Goal: Task Accomplishment & Management: Use online tool/utility

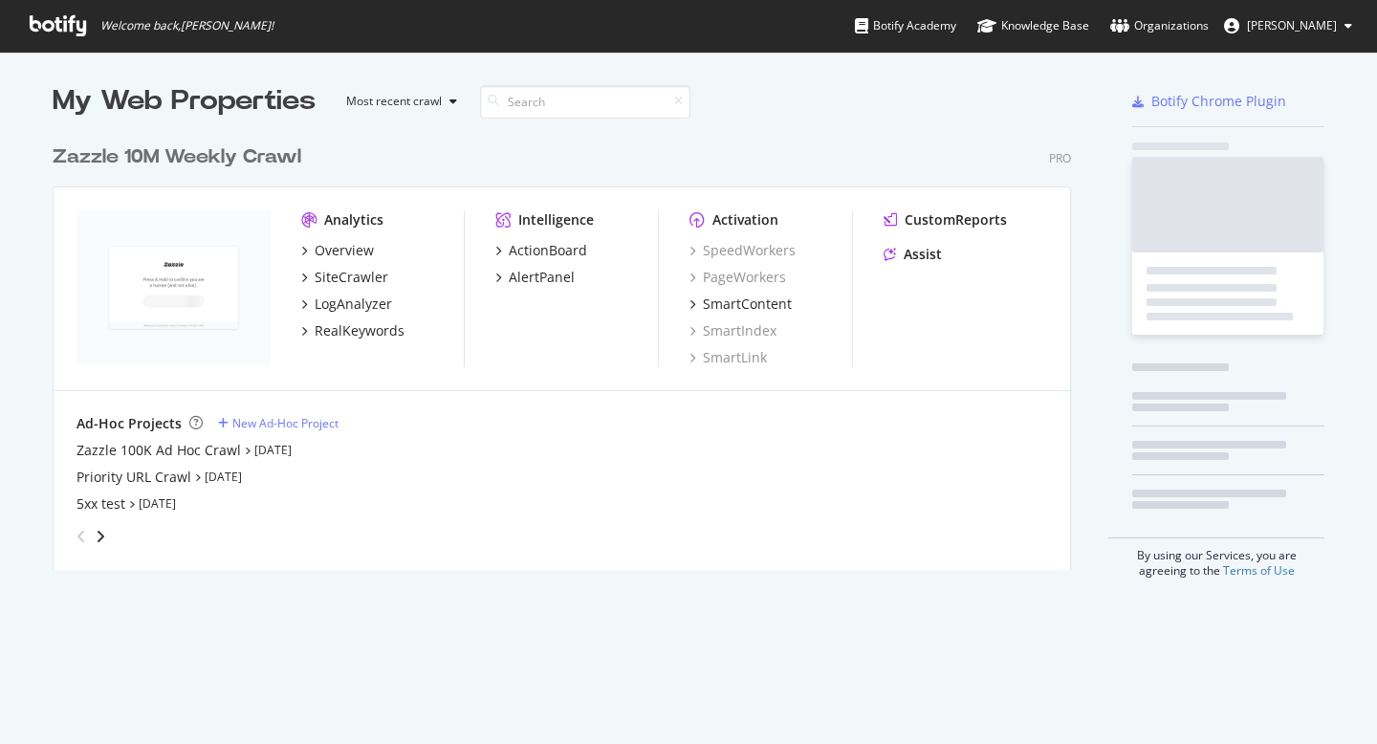
scroll to position [730, 1348]
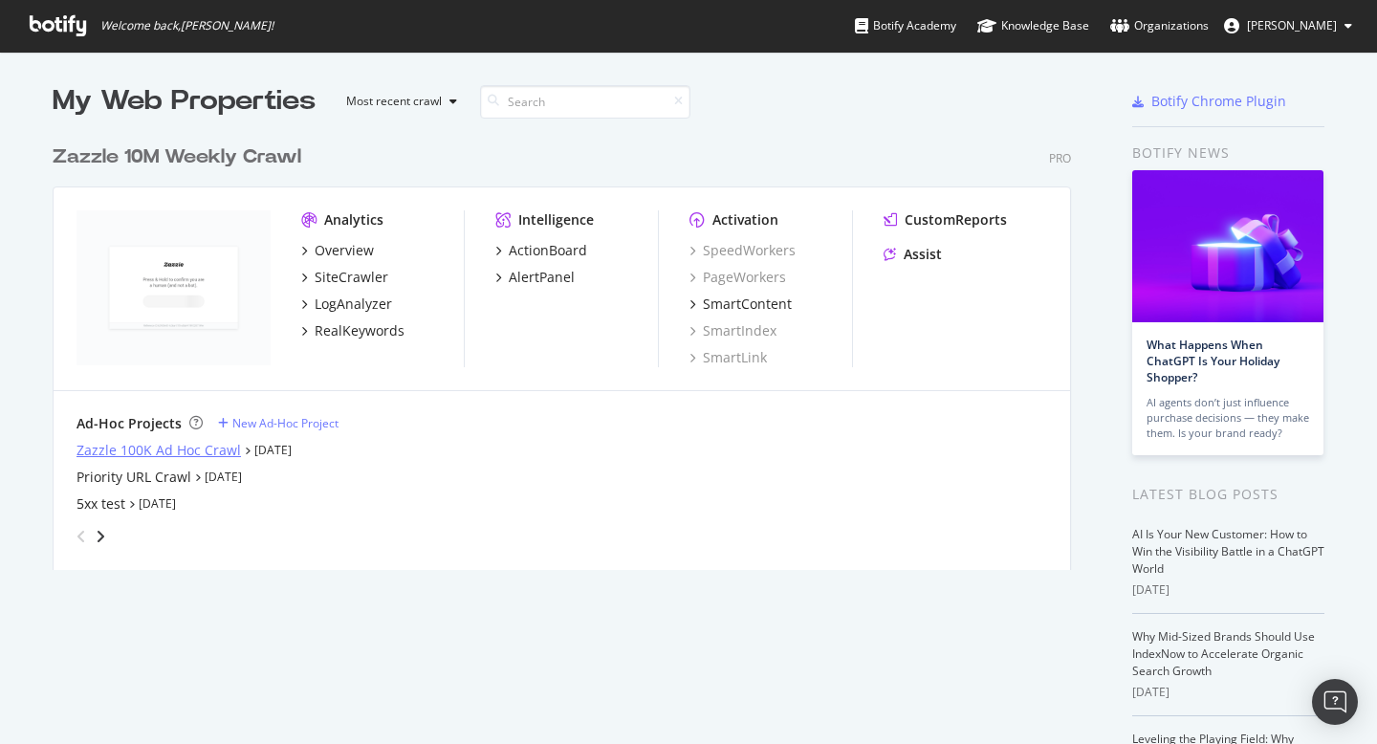
click at [209, 446] on div "Zazzle 100K Ad Hoc Crawl" at bounding box center [159, 450] width 164 height 19
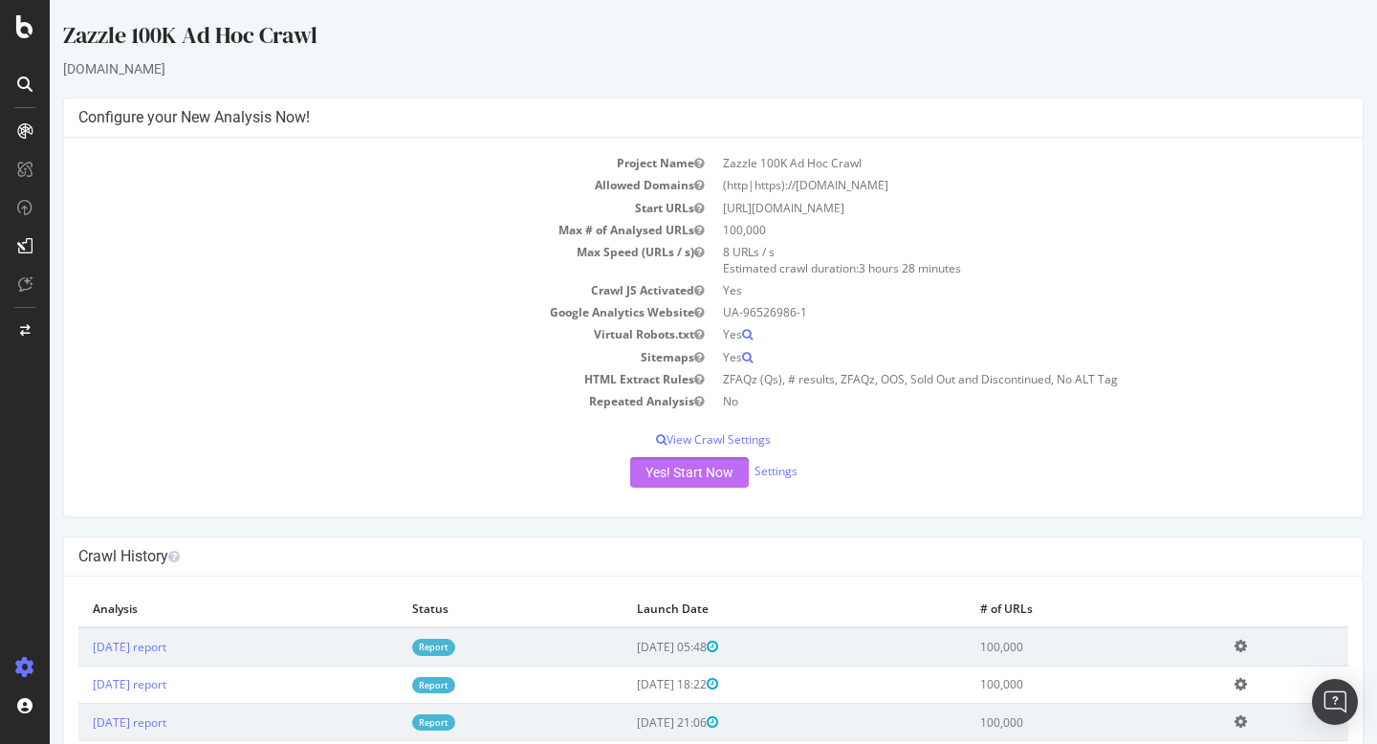
click at [641, 472] on button "Yes! Start Now" at bounding box center [689, 472] width 119 height 31
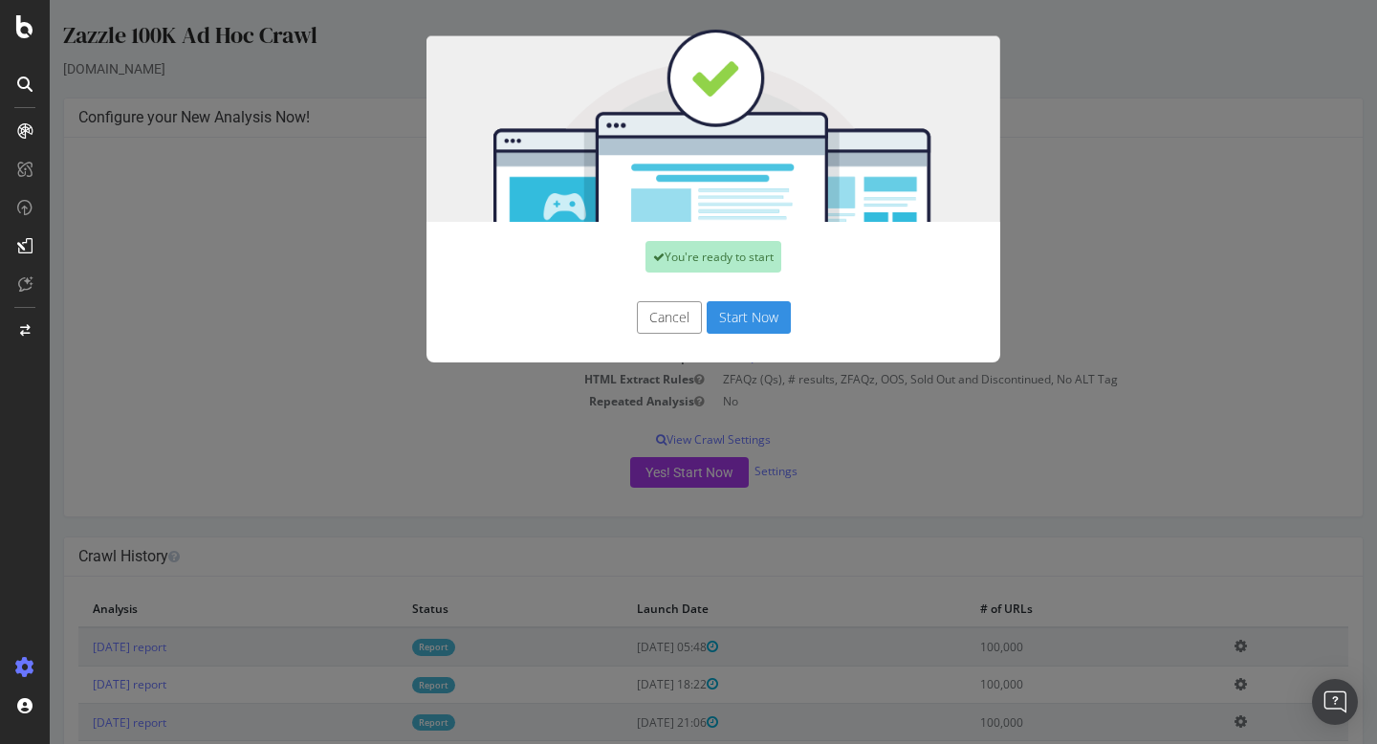
click at [737, 307] on button "Start Now" at bounding box center [749, 317] width 84 height 33
